Goal: Information Seeking & Learning: Compare options

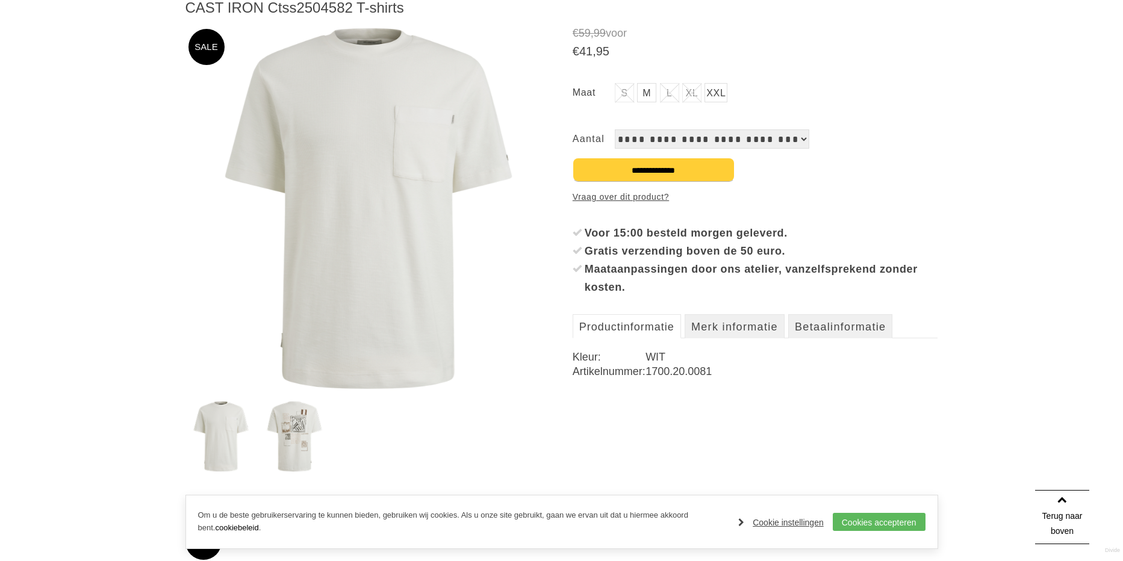
scroll to position [144, 0]
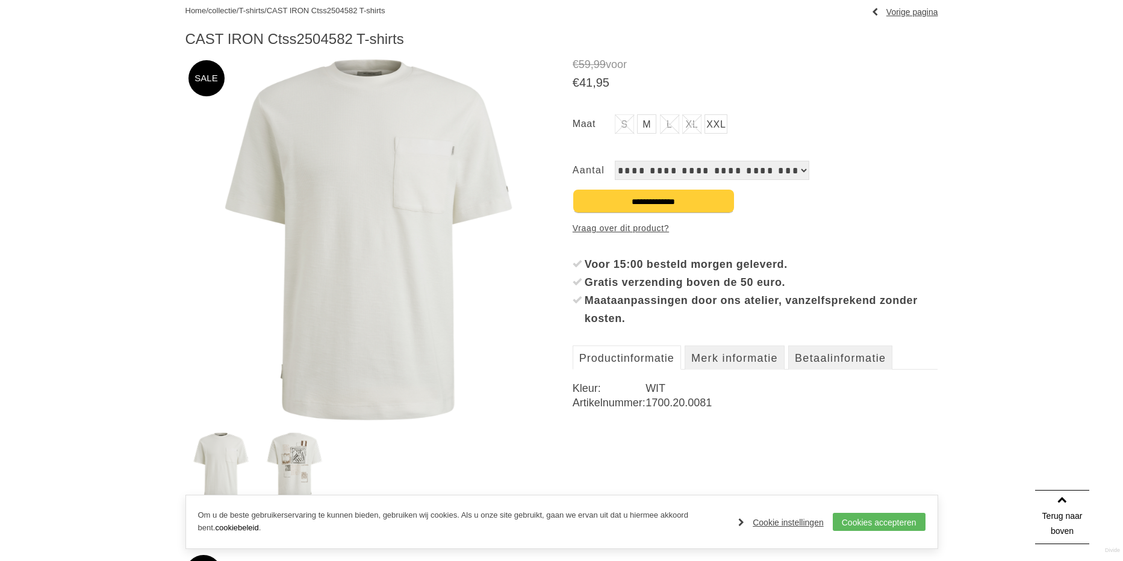
click at [647, 129] on link "M" at bounding box center [646, 123] width 19 height 19
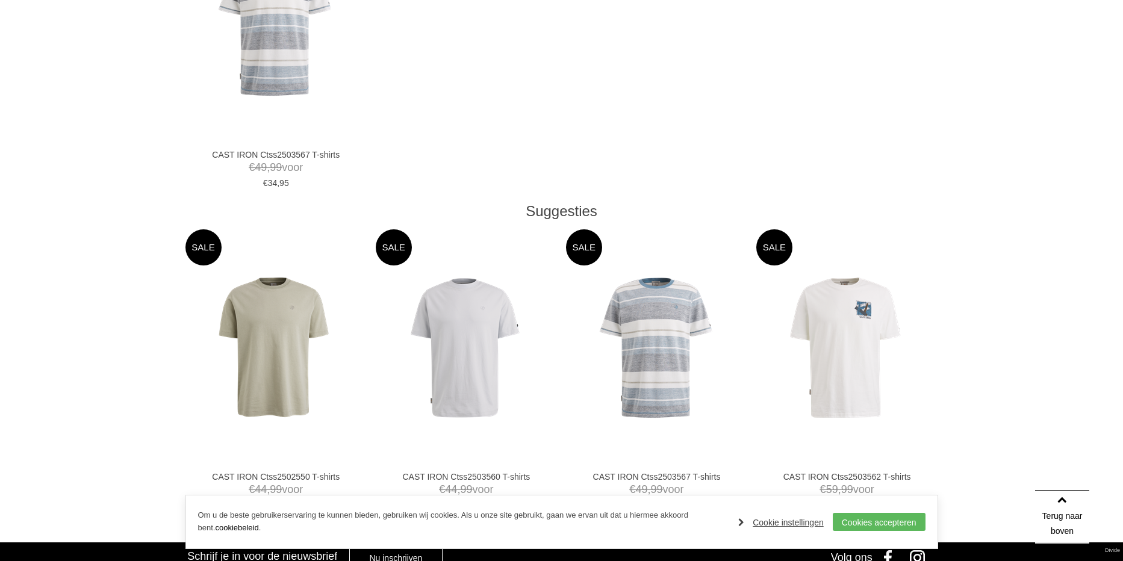
scroll to position [578, 0]
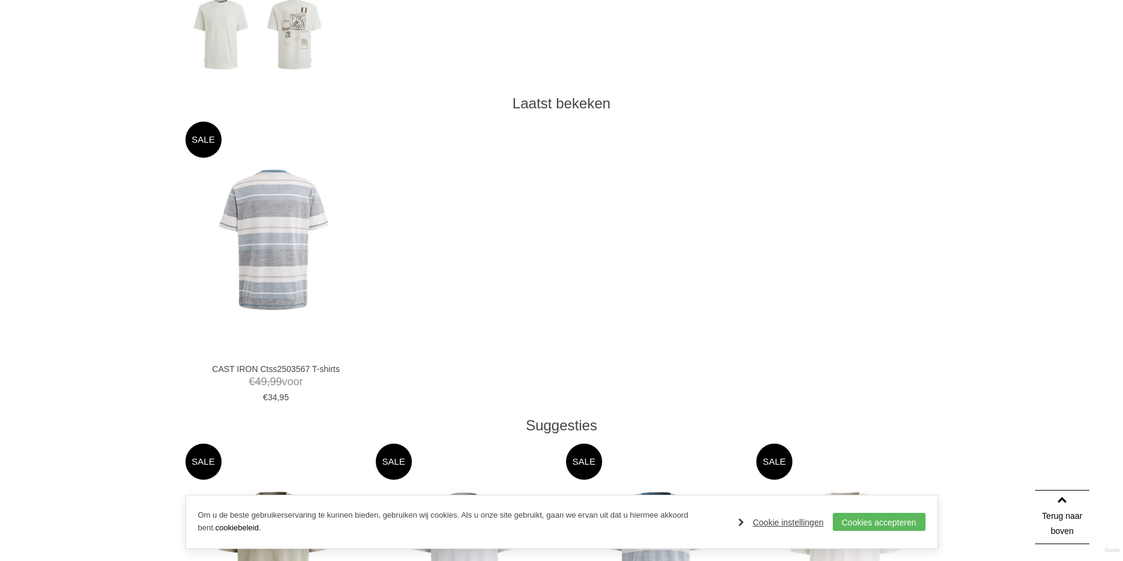
click at [259, 261] on img at bounding box center [273, 239] width 141 height 141
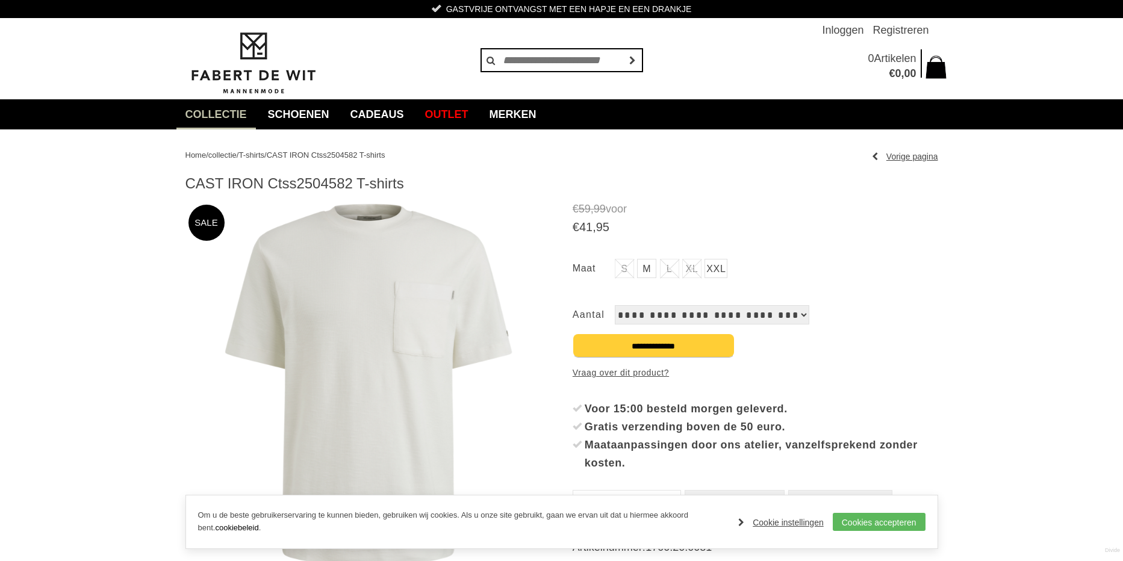
click at [324, 295] on img at bounding box center [367, 384] width 365 height 365
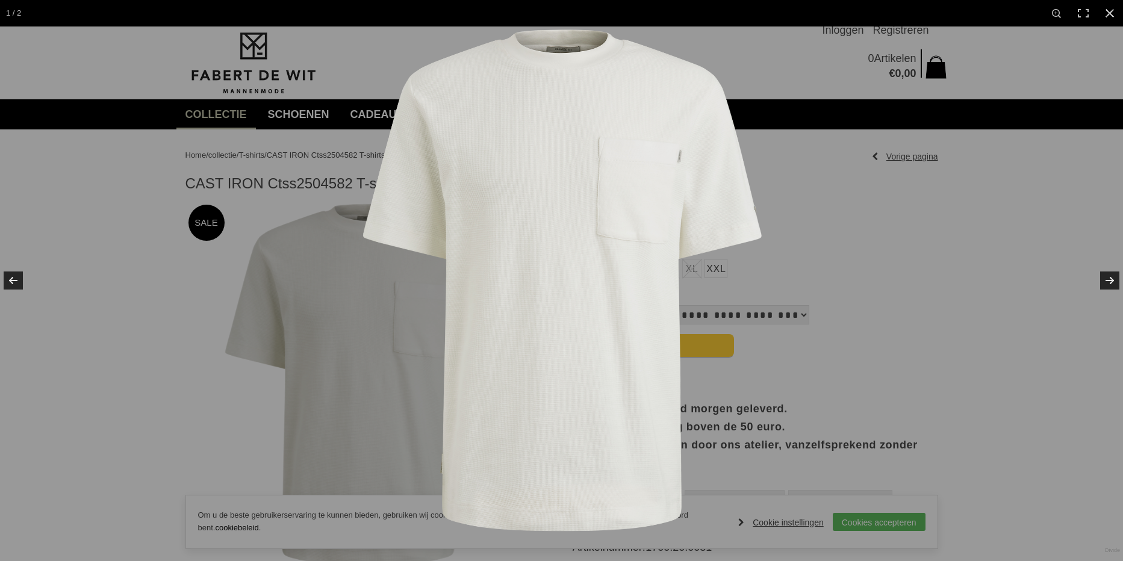
click at [328, 249] on img at bounding box center [562, 280] width 508 height 508
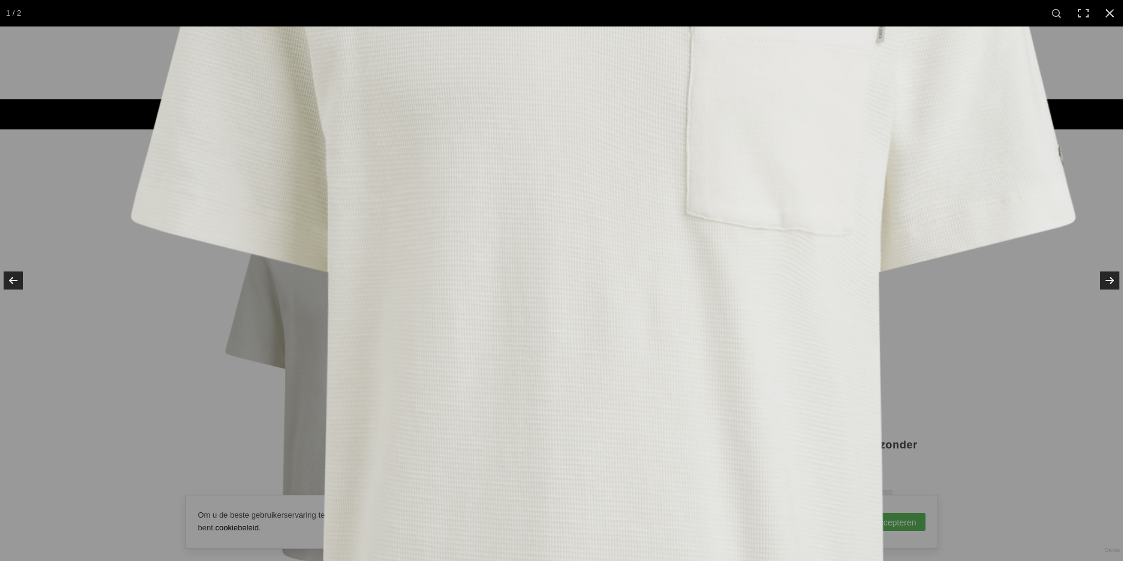
click at [332, 215] on img at bounding box center [602, 323] width 1204 height 1204
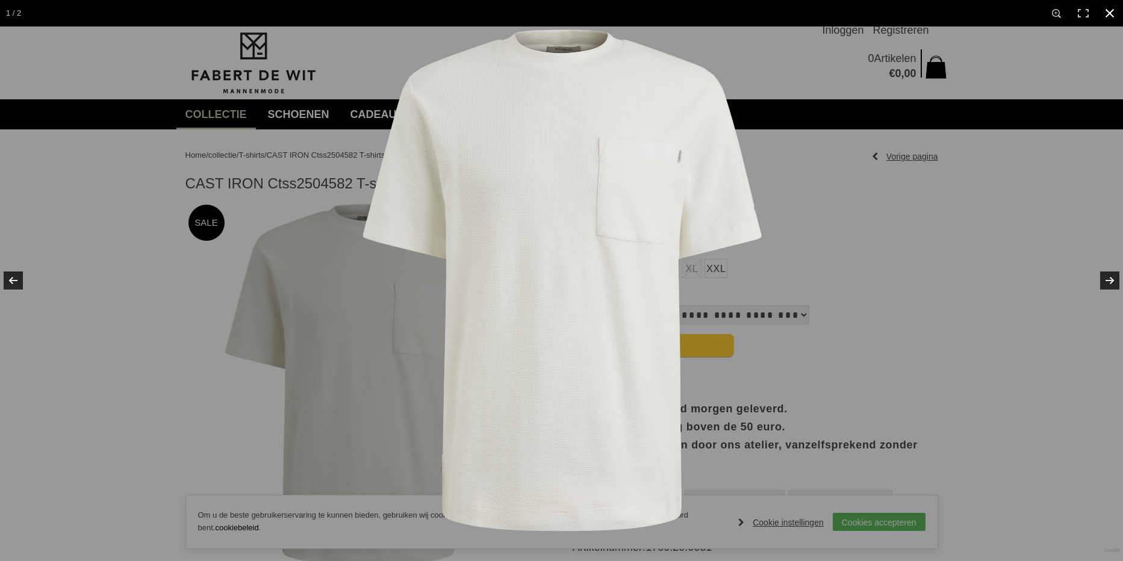
click at [1109, 19] on link at bounding box center [1109, 13] width 26 height 26
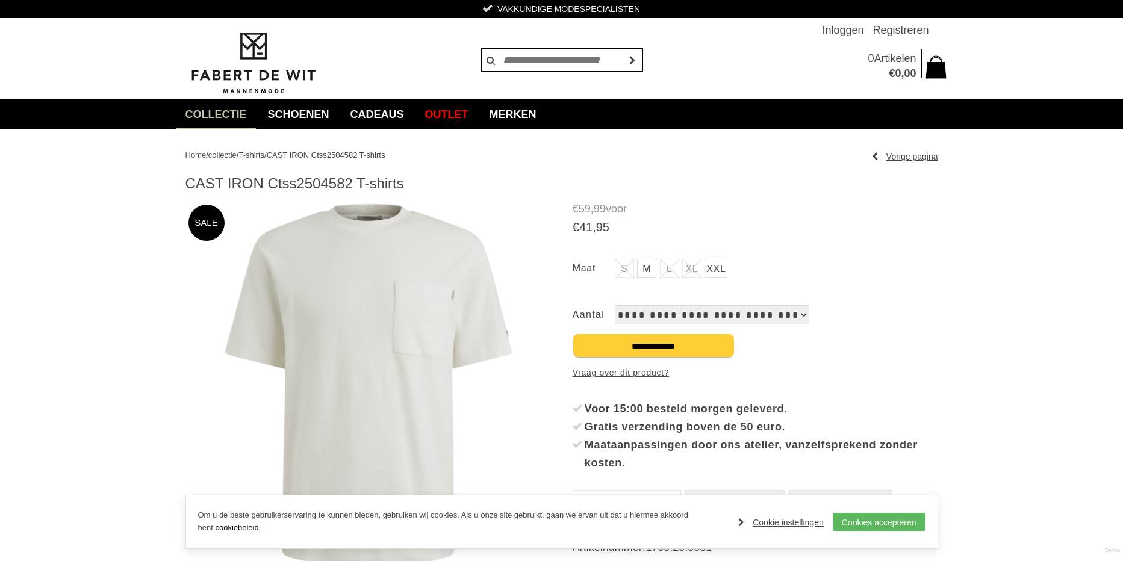
click at [264, 152] on span "T-shirts" at bounding box center [251, 154] width 26 height 9
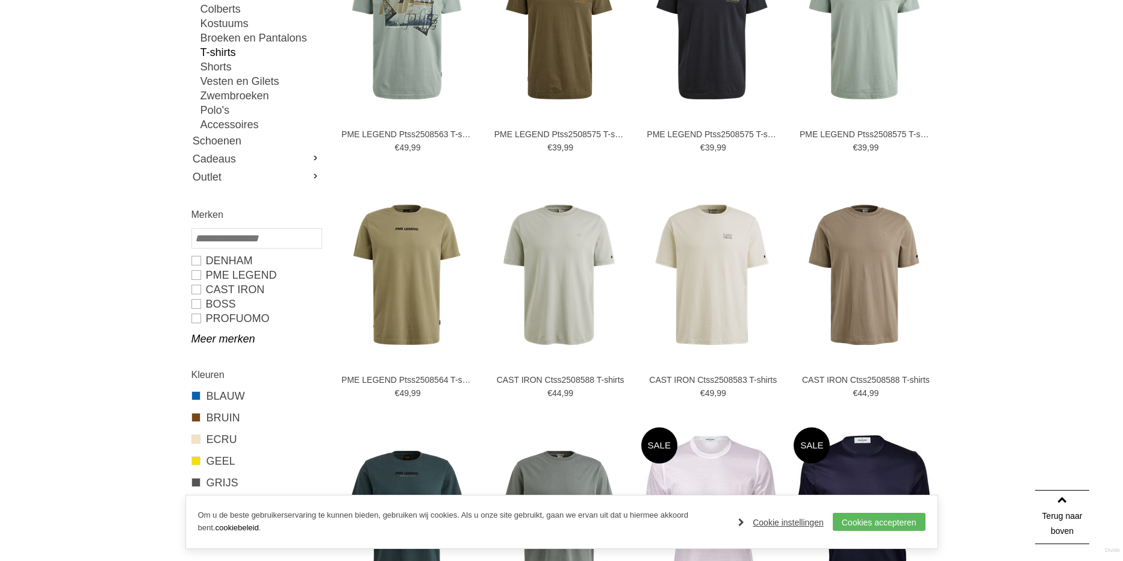
scroll to position [289, 0]
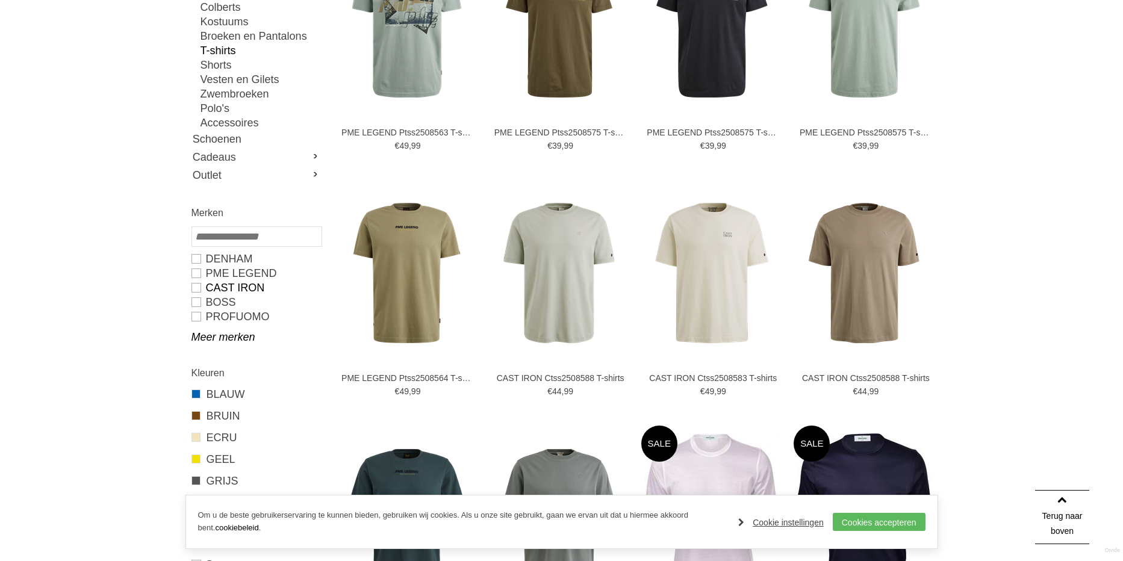
click at [196, 290] on link "CAST IRON" at bounding box center [255, 288] width 129 height 14
type input "**"
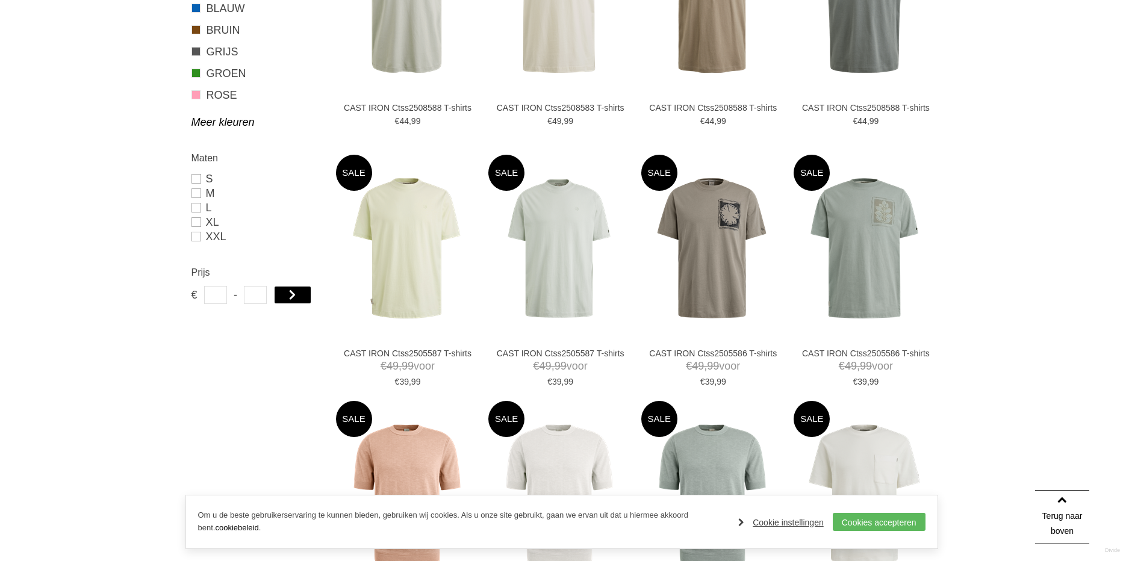
scroll to position [578, 0]
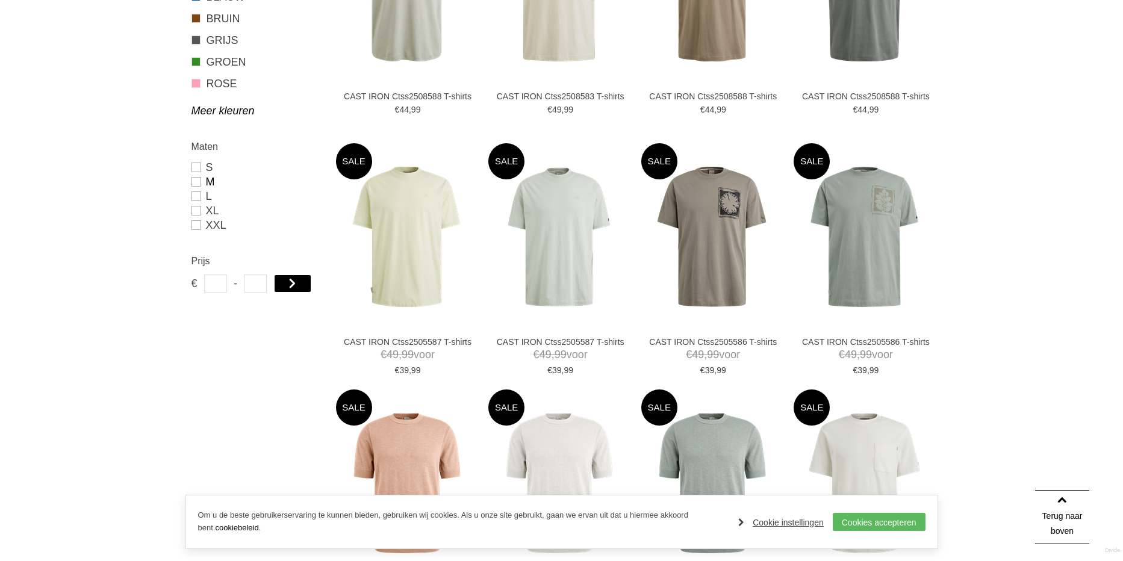
click at [194, 182] on link "M" at bounding box center [255, 182] width 129 height 14
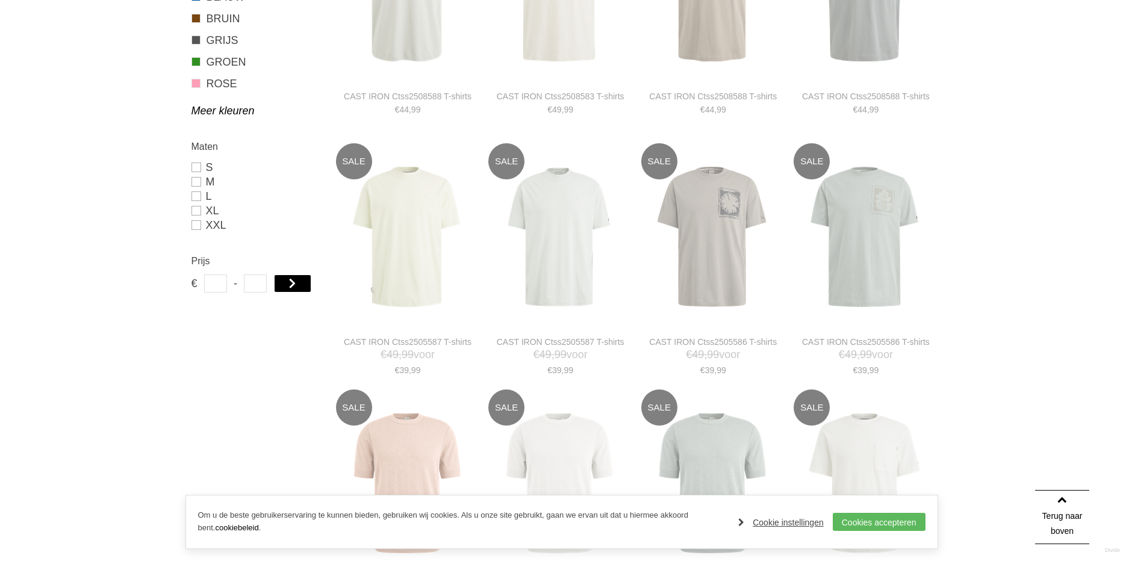
type input "**"
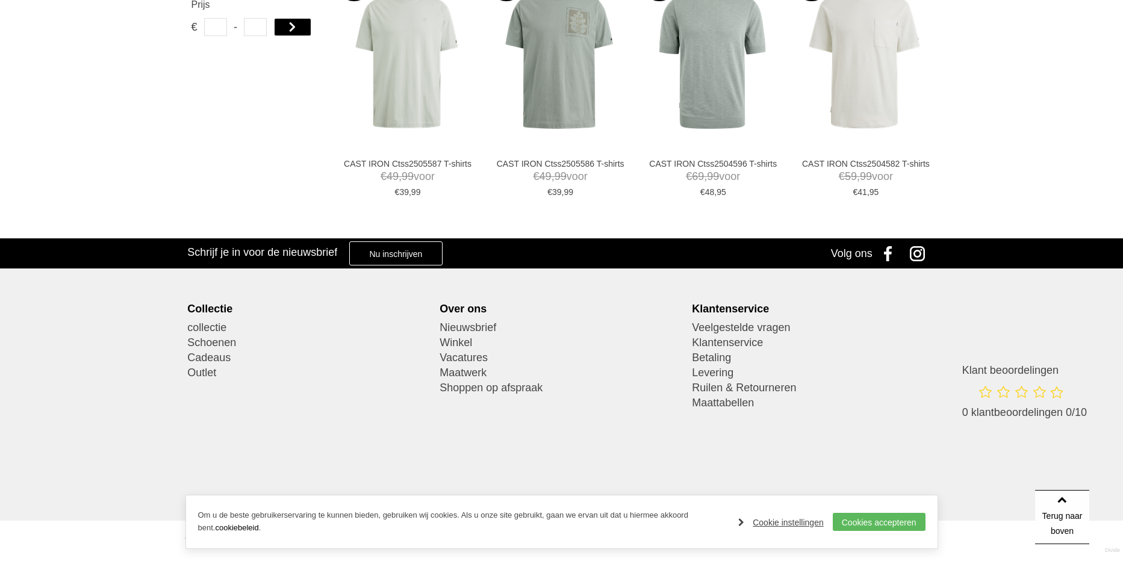
scroll to position [395, 0]
